Goal: Find specific page/section: Find specific page/section

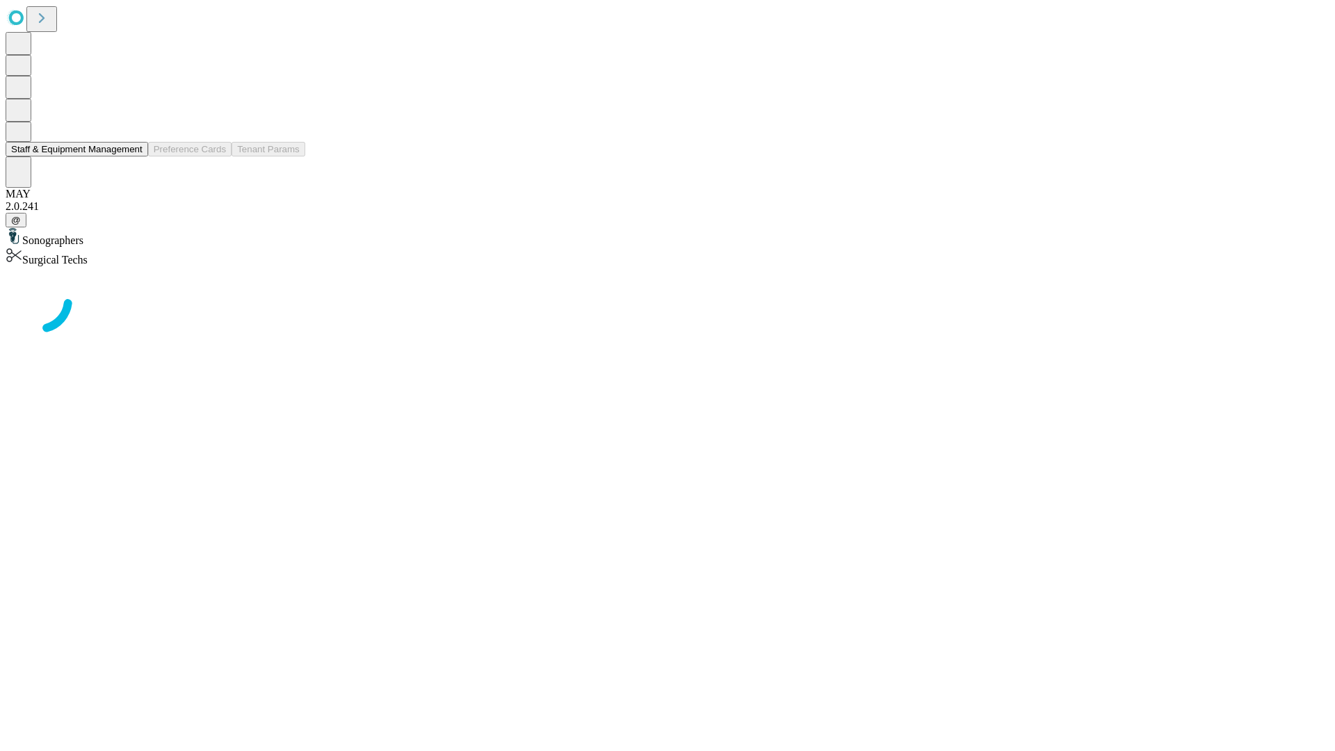
click at [133, 156] on button "Staff & Equipment Management" at bounding box center [77, 149] width 143 height 15
